Goal: Information Seeking & Learning: Learn about a topic

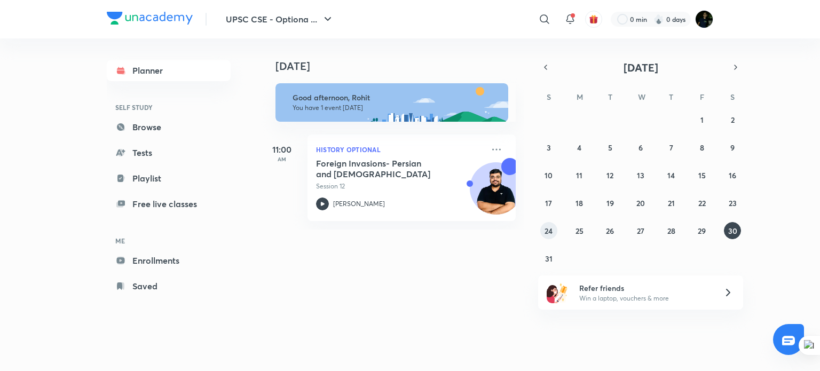
click at [551, 226] on abbr "24" at bounding box center [548, 231] width 8 height 10
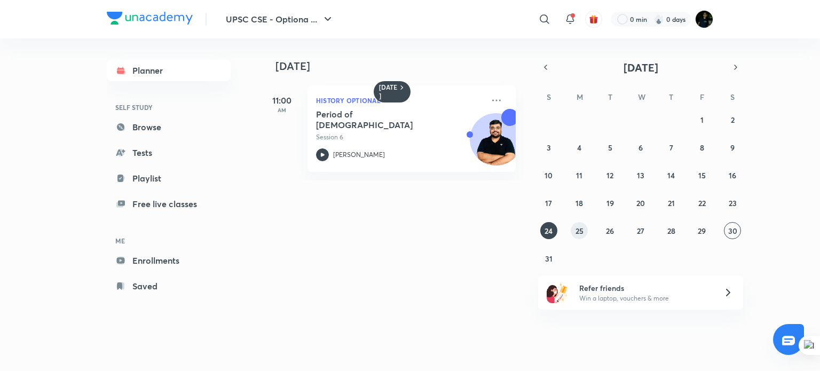
click at [575, 226] on abbr "25" at bounding box center [579, 231] width 8 height 10
click at [322, 154] on icon at bounding box center [323, 155] width 4 height 4
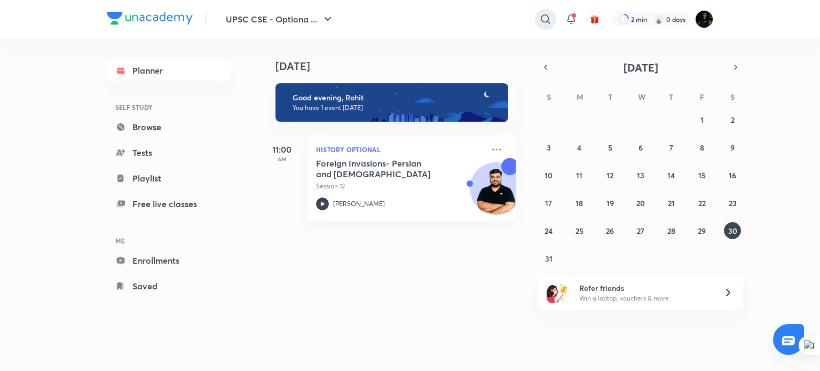
click at [541, 19] on icon at bounding box center [545, 18] width 9 height 9
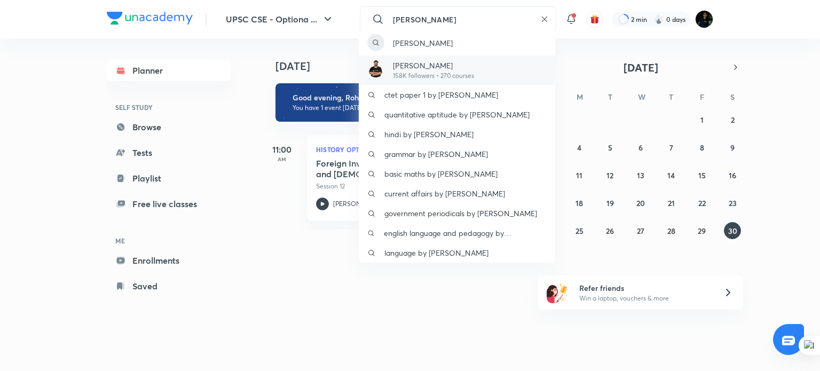
type input "[PERSON_NAME]"
click at [433, 67] on p "[PERSON_NAME]" at bounding box center [433, 65] width 81 height 11
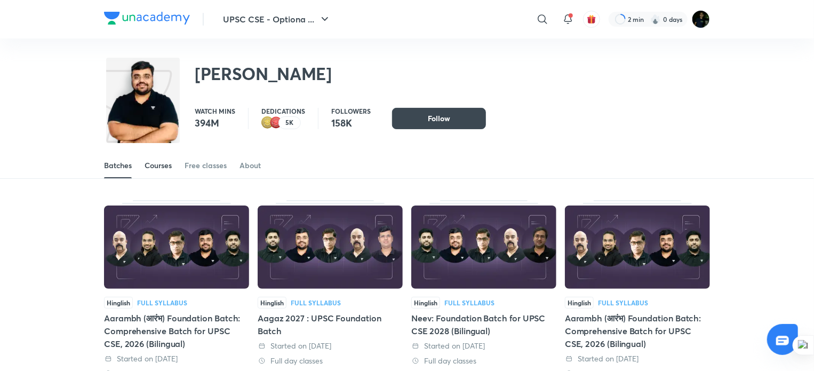
click at [160, 161] on div "Courses" at bounding box center [158, 165] width 27 height 11
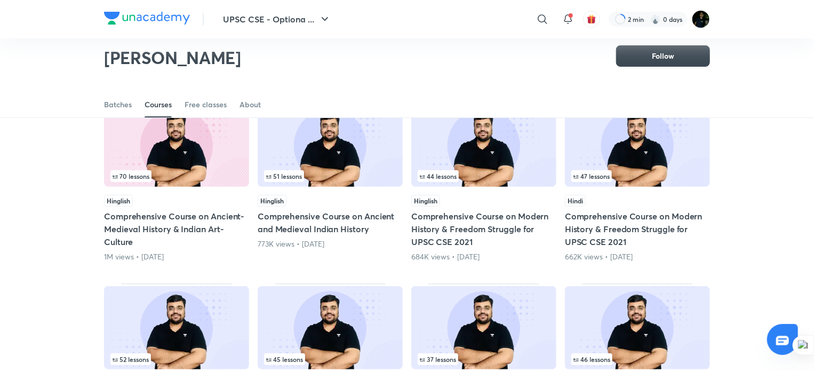
scroll to position [102, 0]
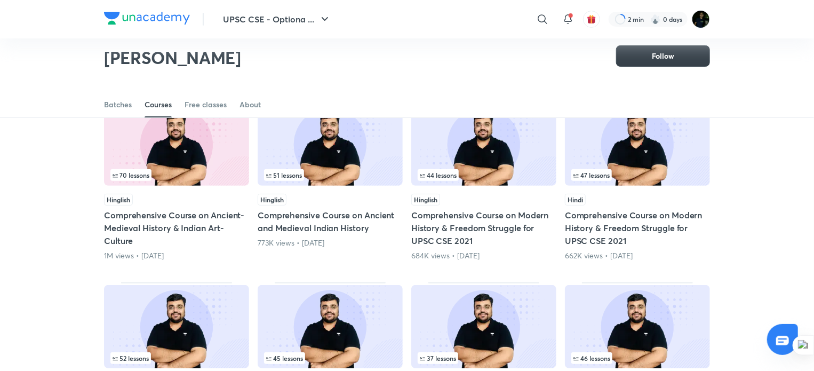
click at [663, 48] on button "Follow" at bounding box center [663, 55] width 94 height 21
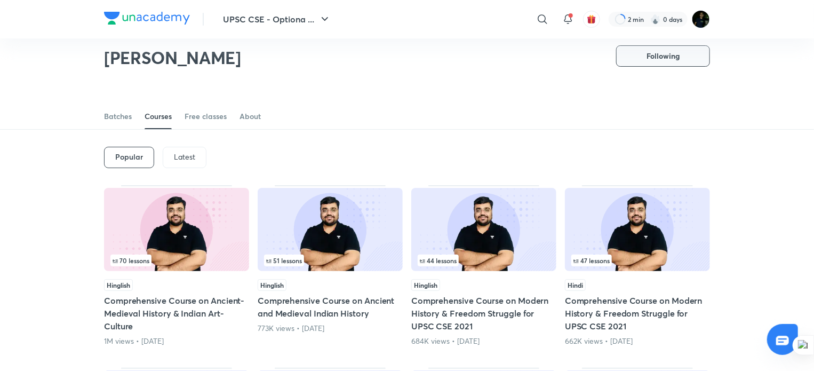
scroll to position [13, 0]
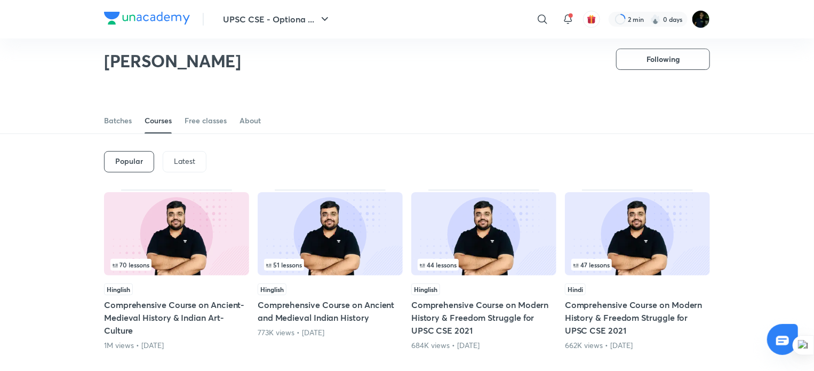
click at [199, 156] on div "Latest" at bounding box center [185, 161] width 44 height 21
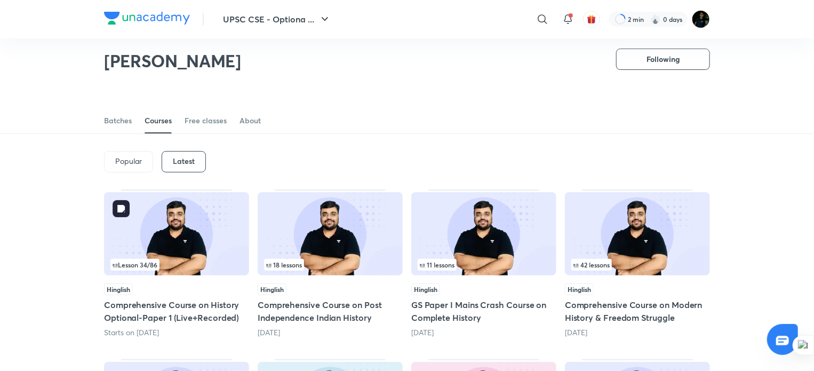
click at [194, 251] on img at bounding box center [176, 233] width 145 height 83
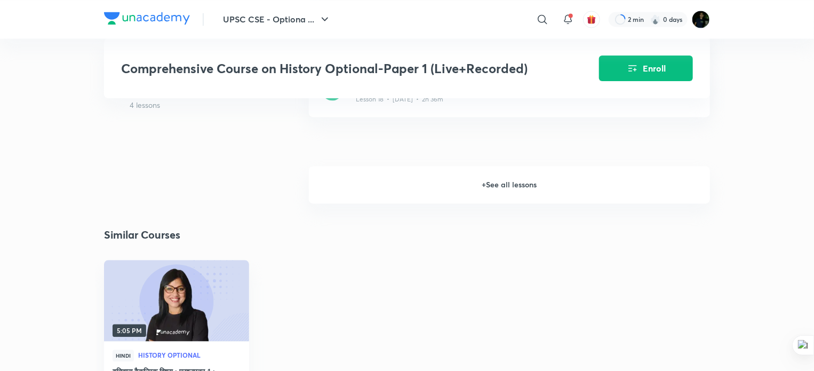
scroll to position [1085, 0]
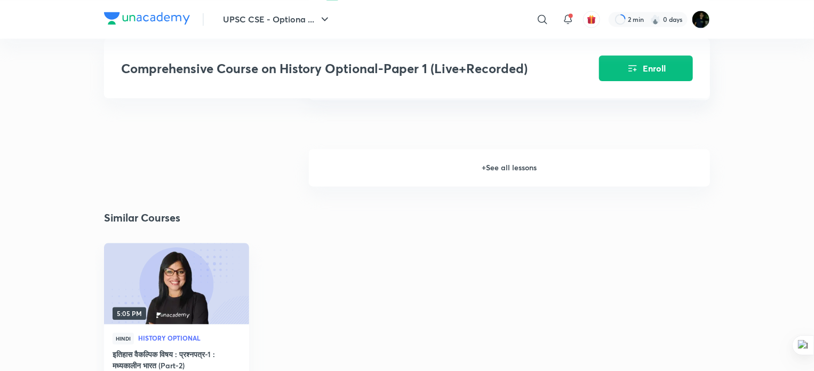
click at [493, 173] on h6 "+ See all lessons" at bounding box center [509, 167] width 401 height 37
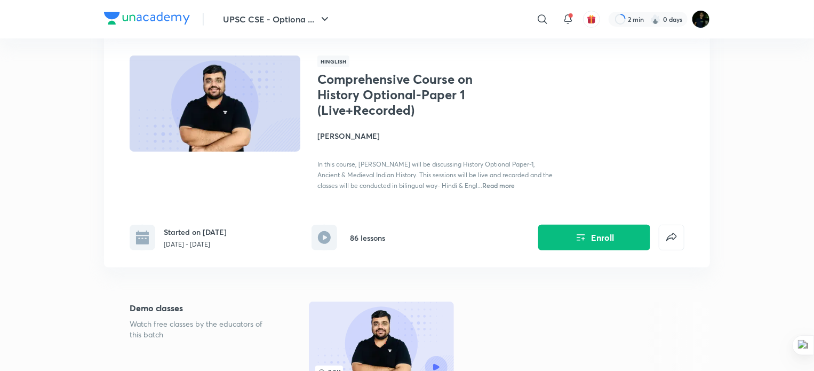
scroll to position [59, 0]
click at [318, 237] on icon at bounding box center [324, 238] width 13 height 13
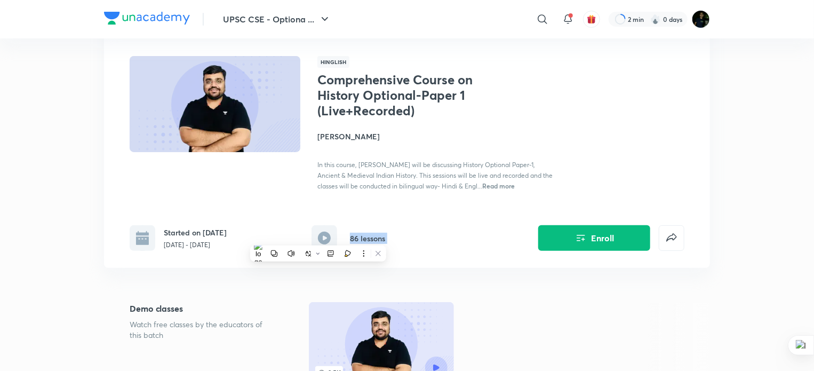
click at [318, 237] on icon at bounding box center [324, 238] width 13 height 13
click at [211, 238] on div "Started on [DATE] [DATE] - [DATE]" at bounding box center [195, 238] width 63 height 23
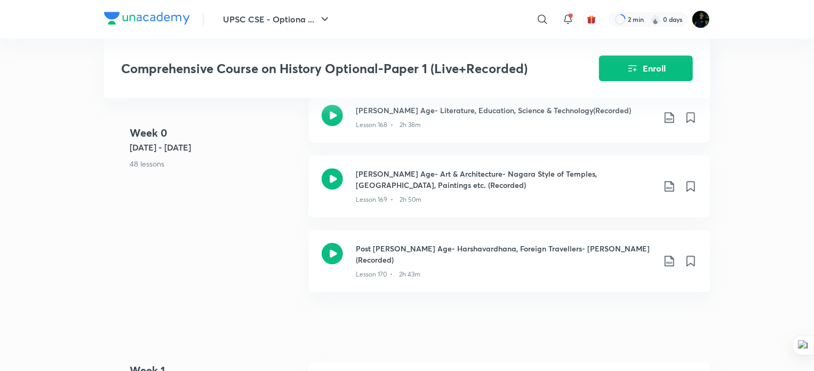
scroll to position [3586, 0]
